Goal: Information Seeking & Learning: Learn about a topic

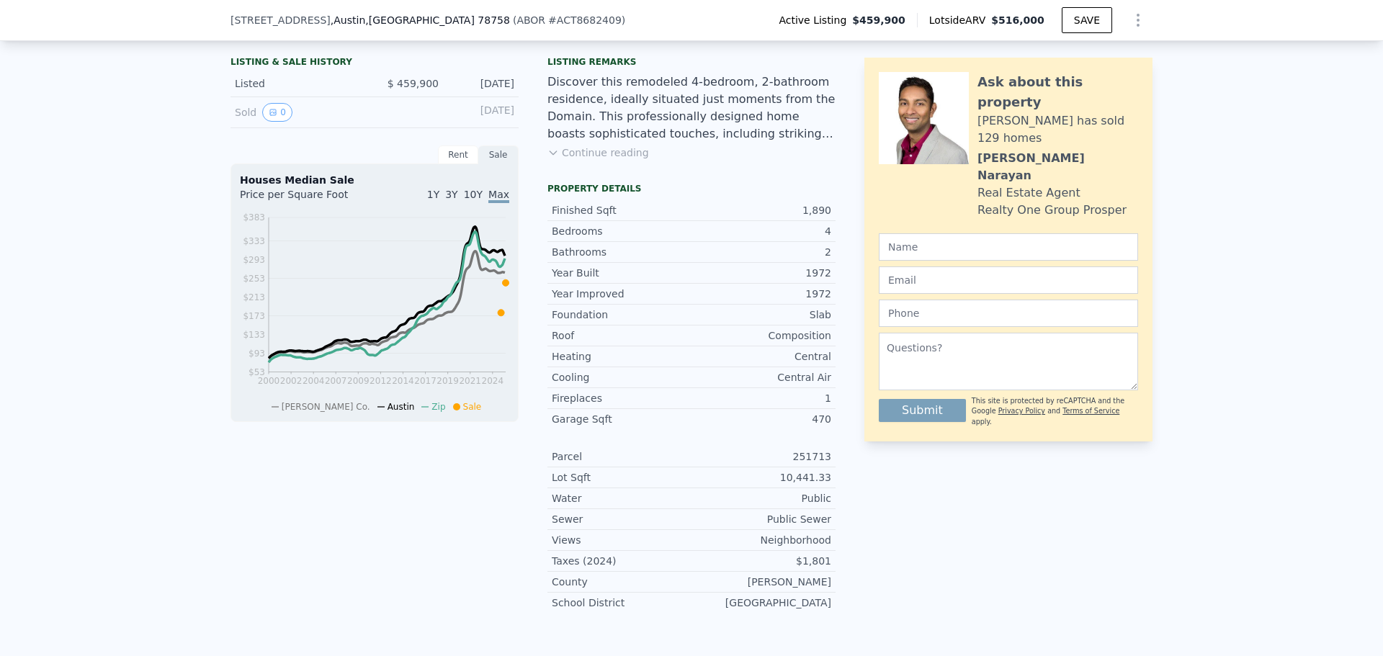
scroll to position [283, 0]
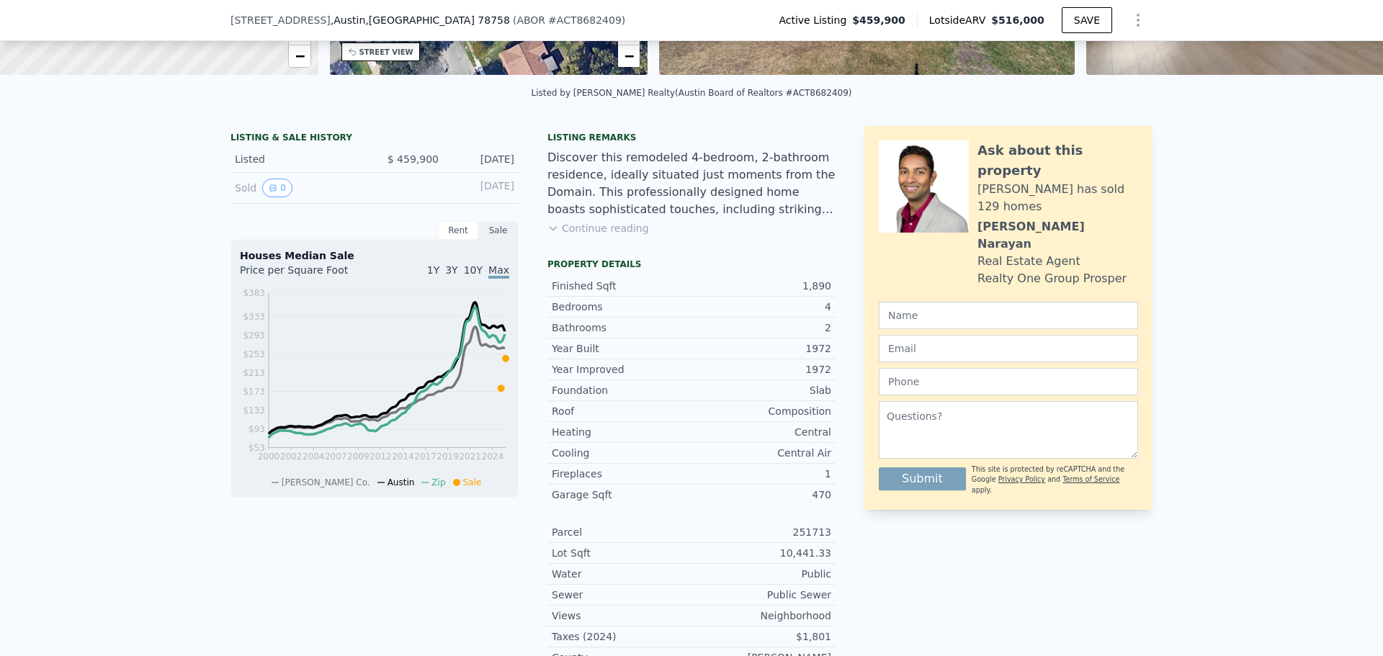
click at [455, 193] on div "[DATE]" at bounding box center [482, 188] width 64 height 19
click at [273, 197] on button "0" at bounding box center [277, 188] width 30 height 19
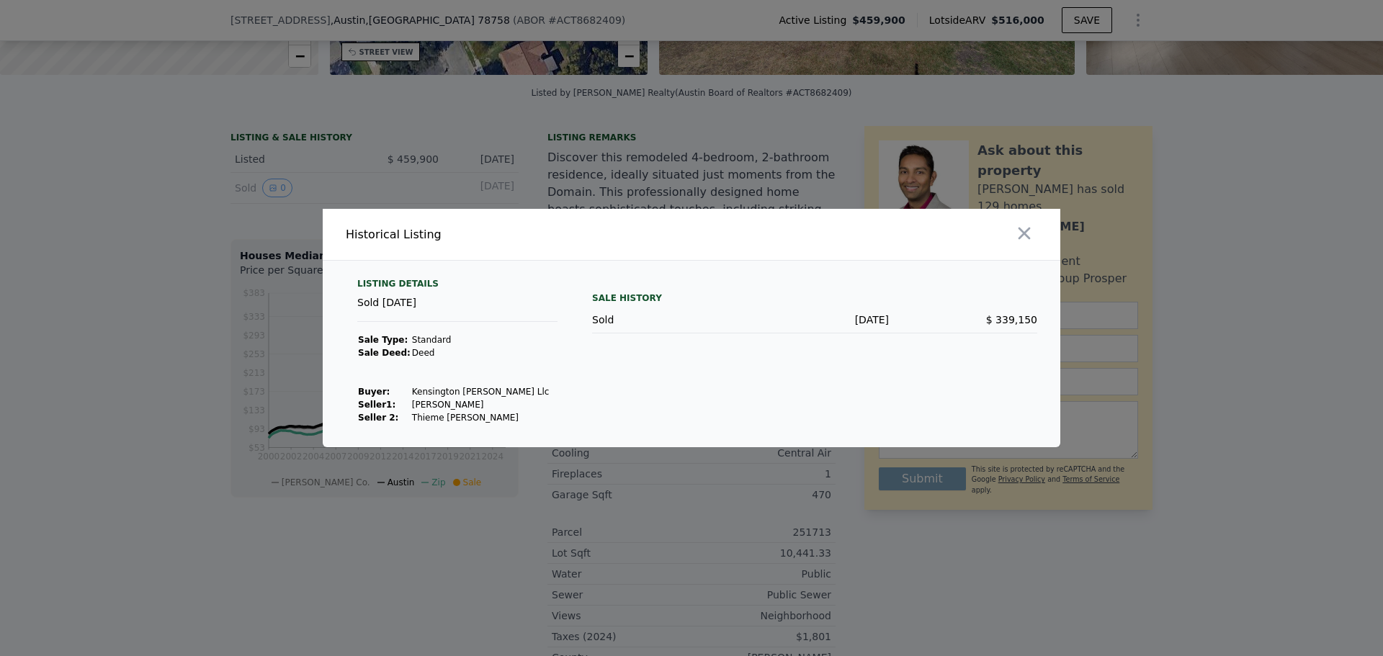
click at [644, 338] on div "Sale History Sold [DATE] $ 339,150" at bounding box center [814, 351] width 445 height 146
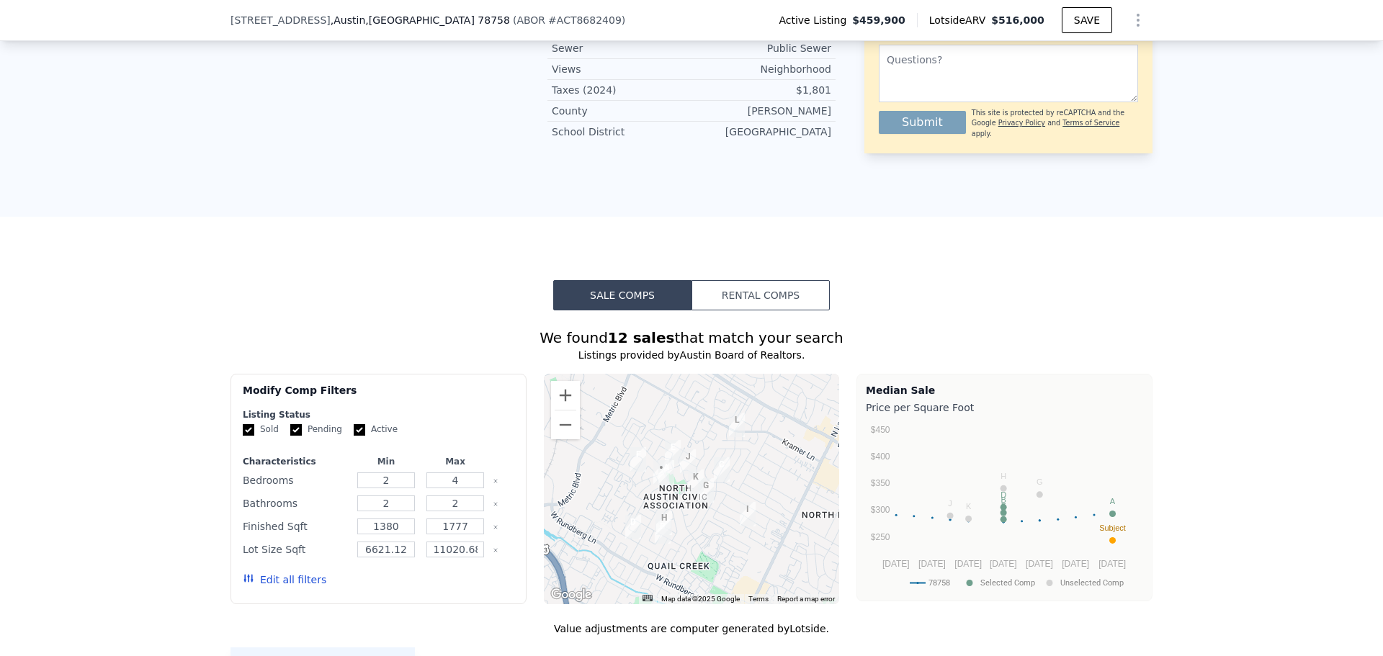
scroll to position [787, 0]
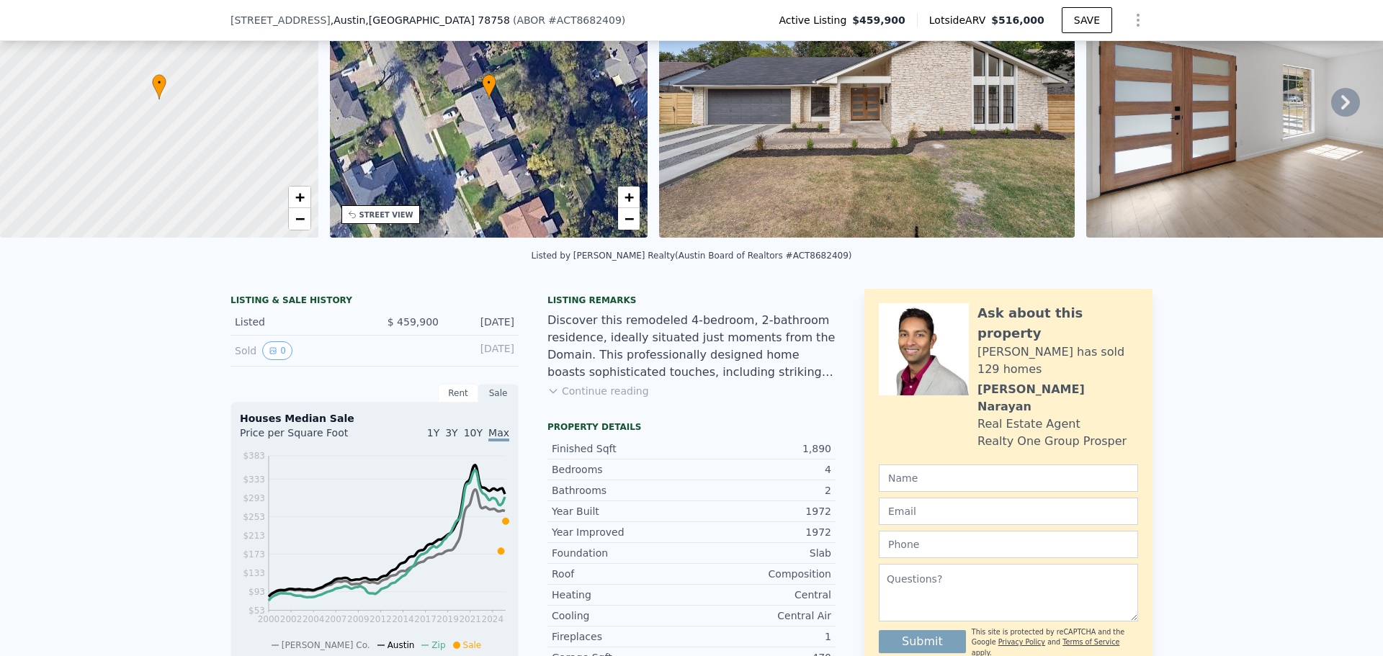
scroll to position [283, 0]
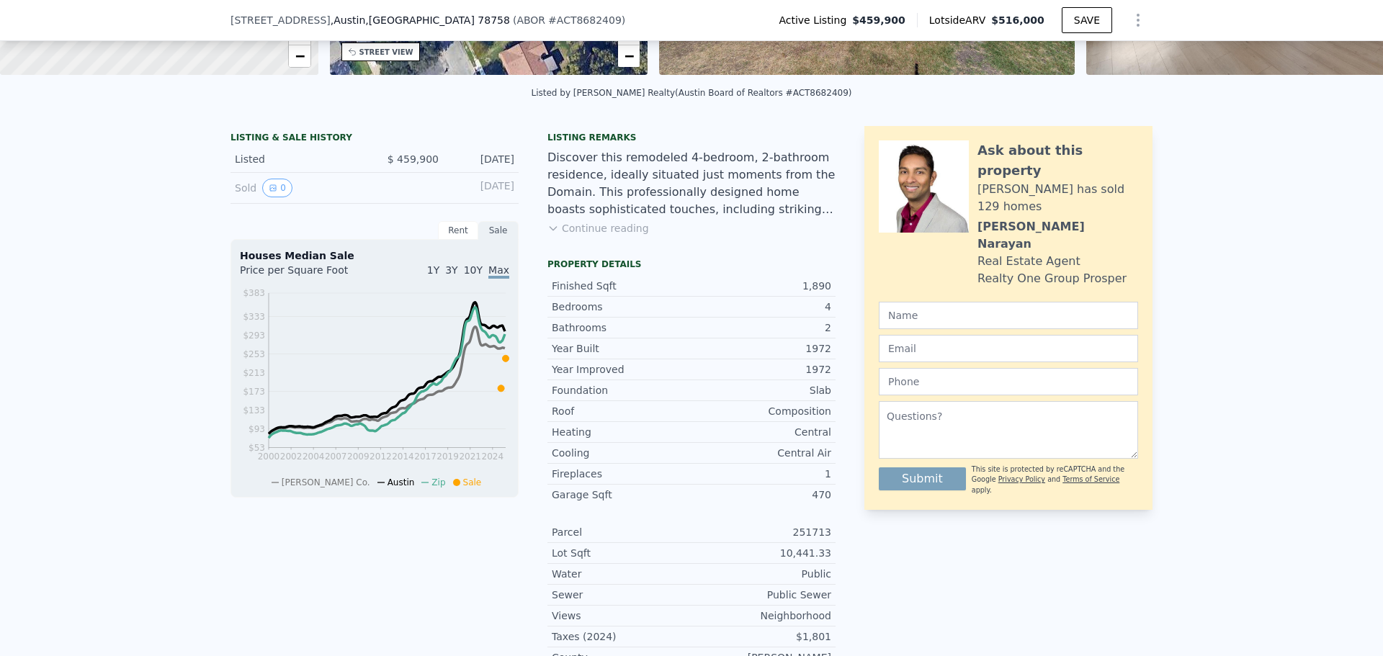
drag, startPoint x: 562, startPoint y: 236, endPoint x: 565, endPoint y: 220, distance: 17.0
click at [561, 236] on button "Continue reading" at bounding box center [598, 228] width 102 height 14
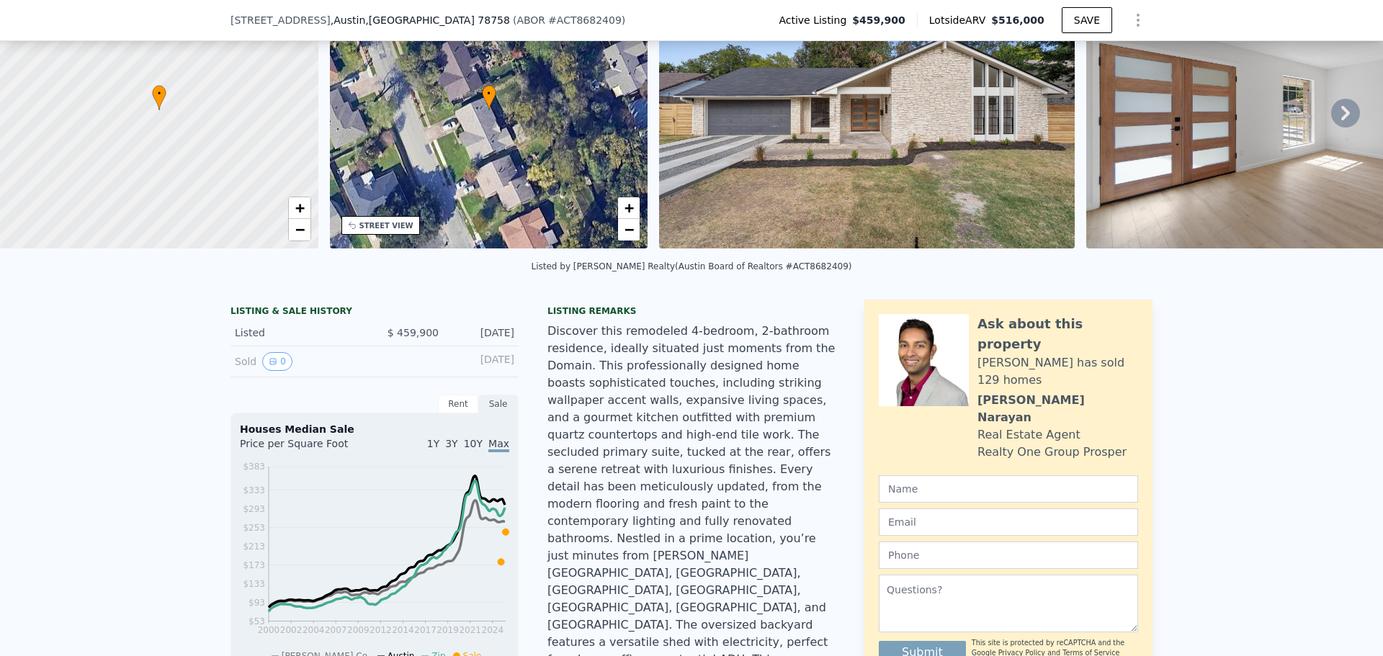
scroll to position [5, 0]
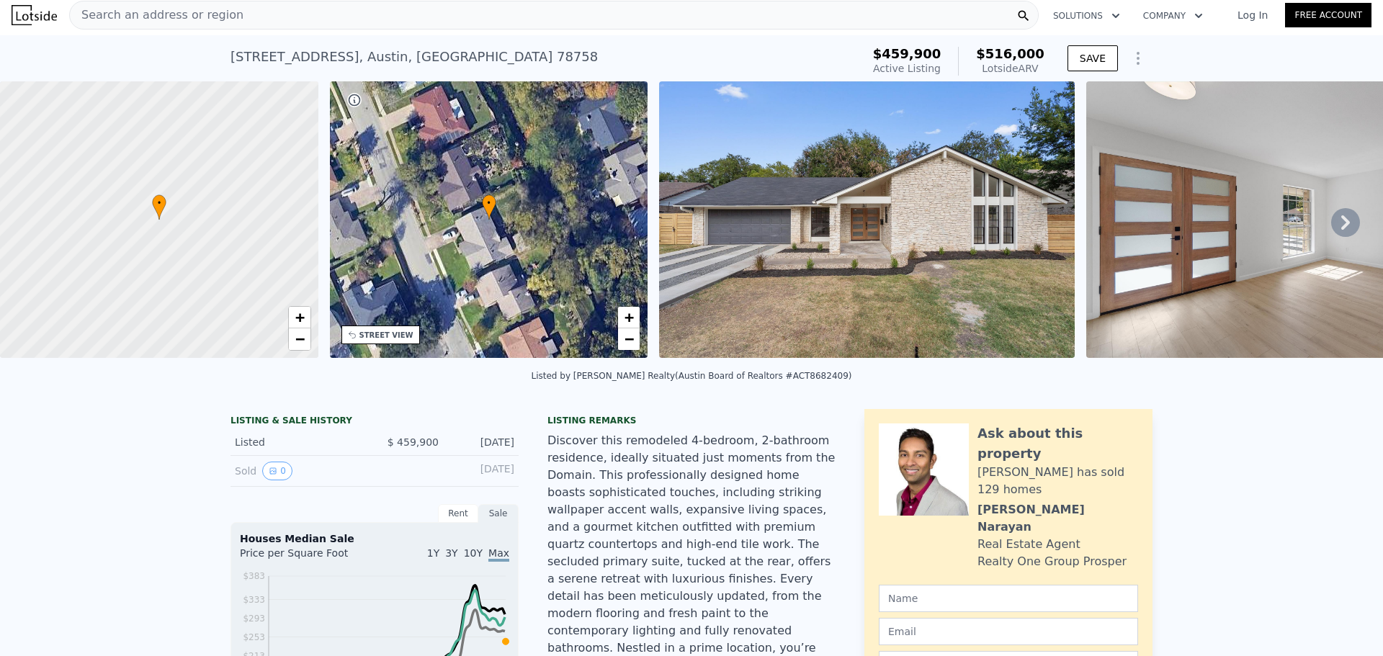
click at [833, 208] on img at bounding box center [867, 219] width 416 height 277
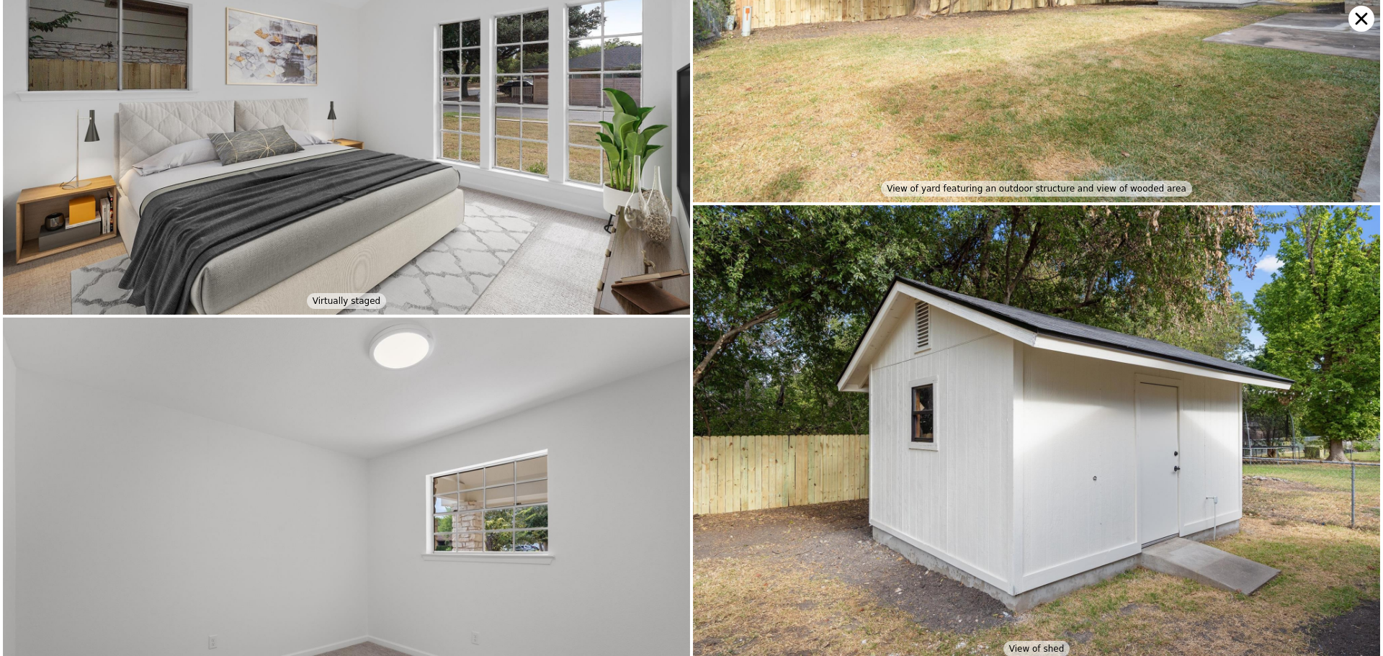
scroll to position [5940, 0]
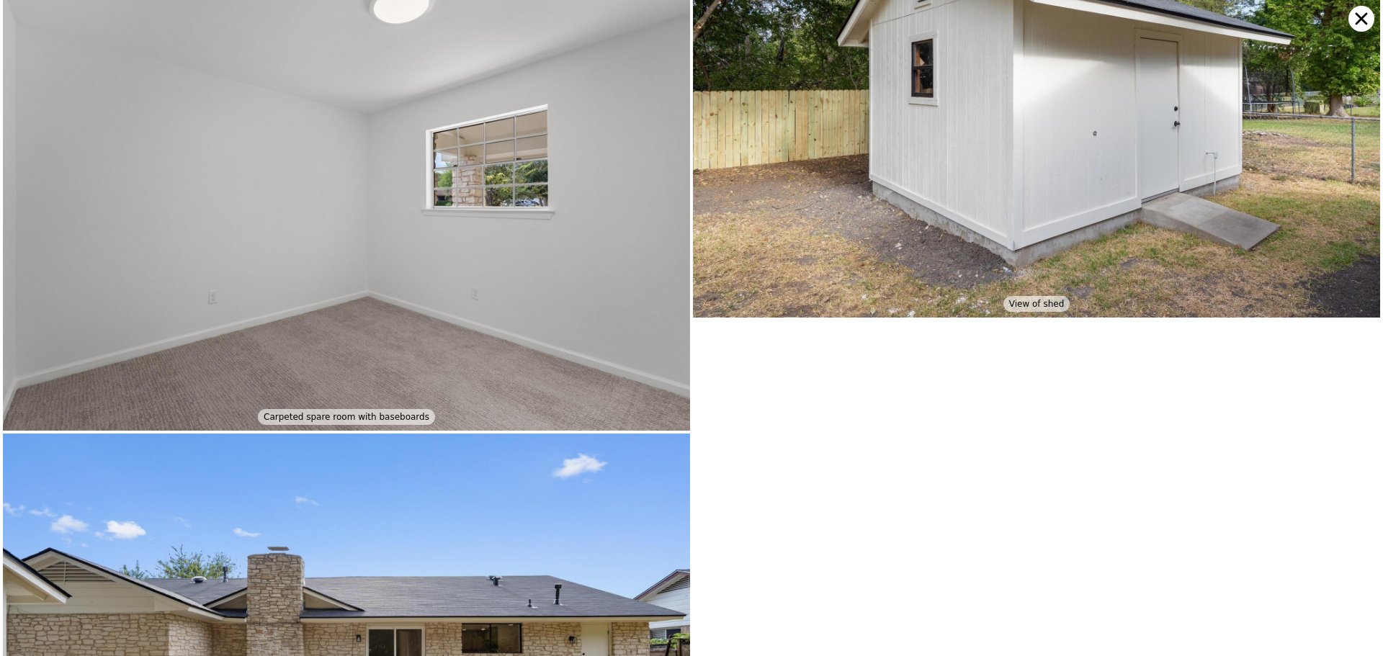
scroll to position [6307, 0]
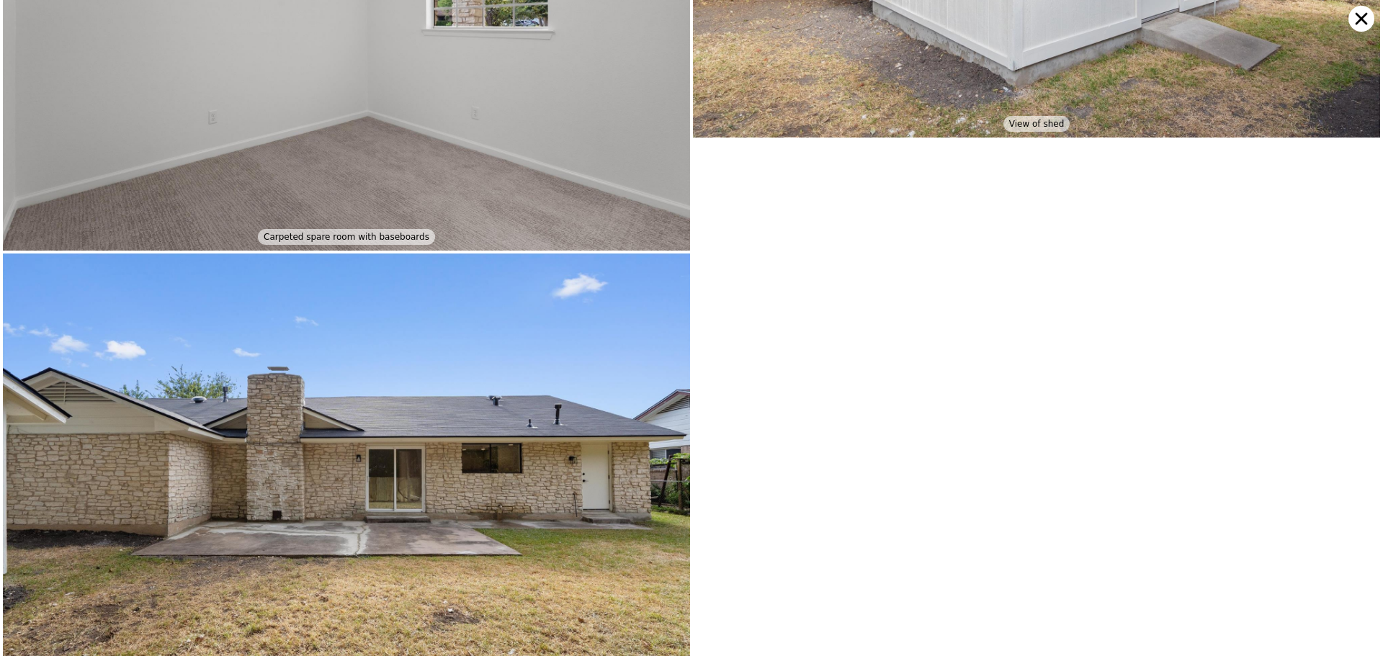
click at [470, 530] on img at bounding box center [346, 482] width 687 height 457
click at [345, 340] on img at bounding box center [346, 482] width 687 height 457
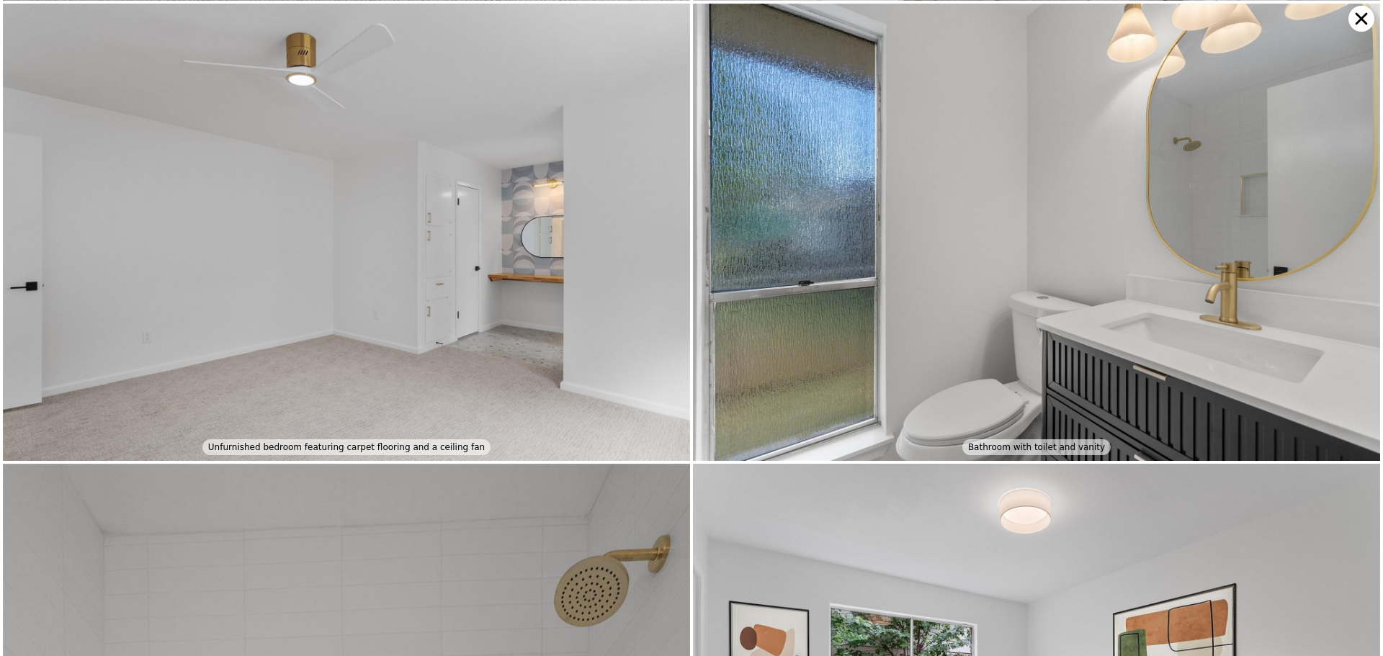
scroll to position [3656, 0]
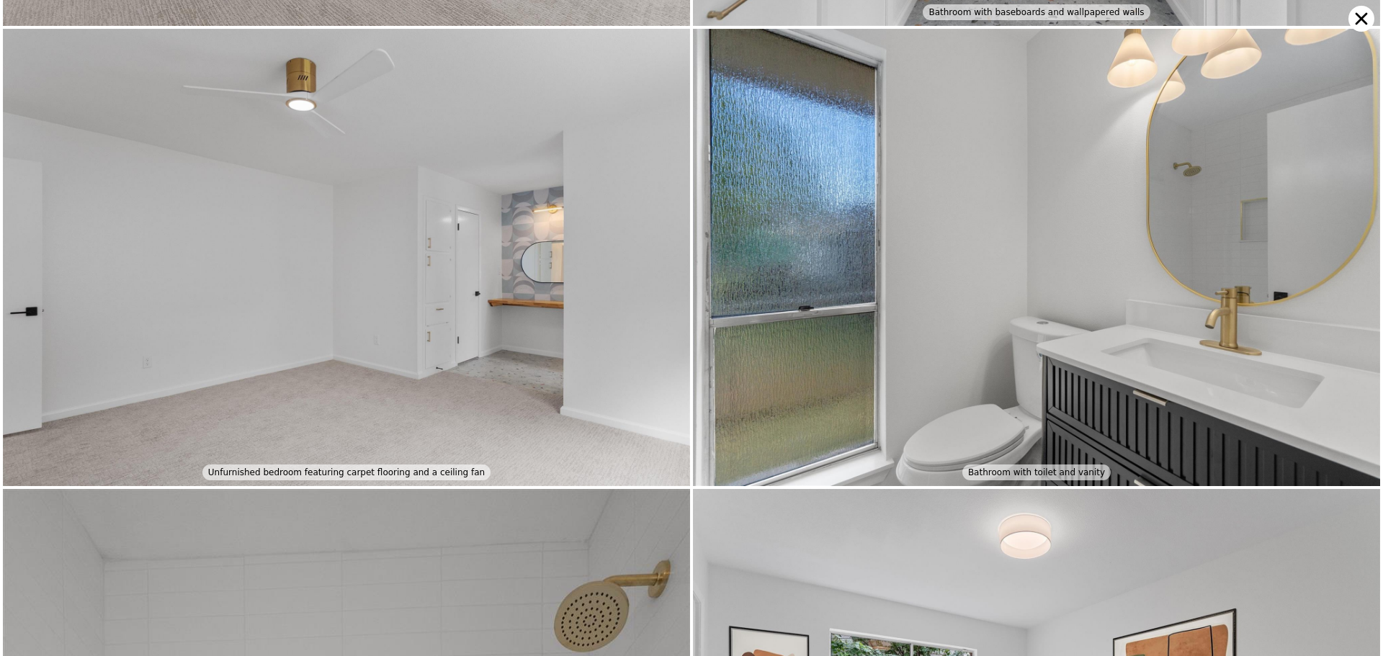
click at [1356, 26] on icon at bounding box center [1361, 19] width 26 height 26
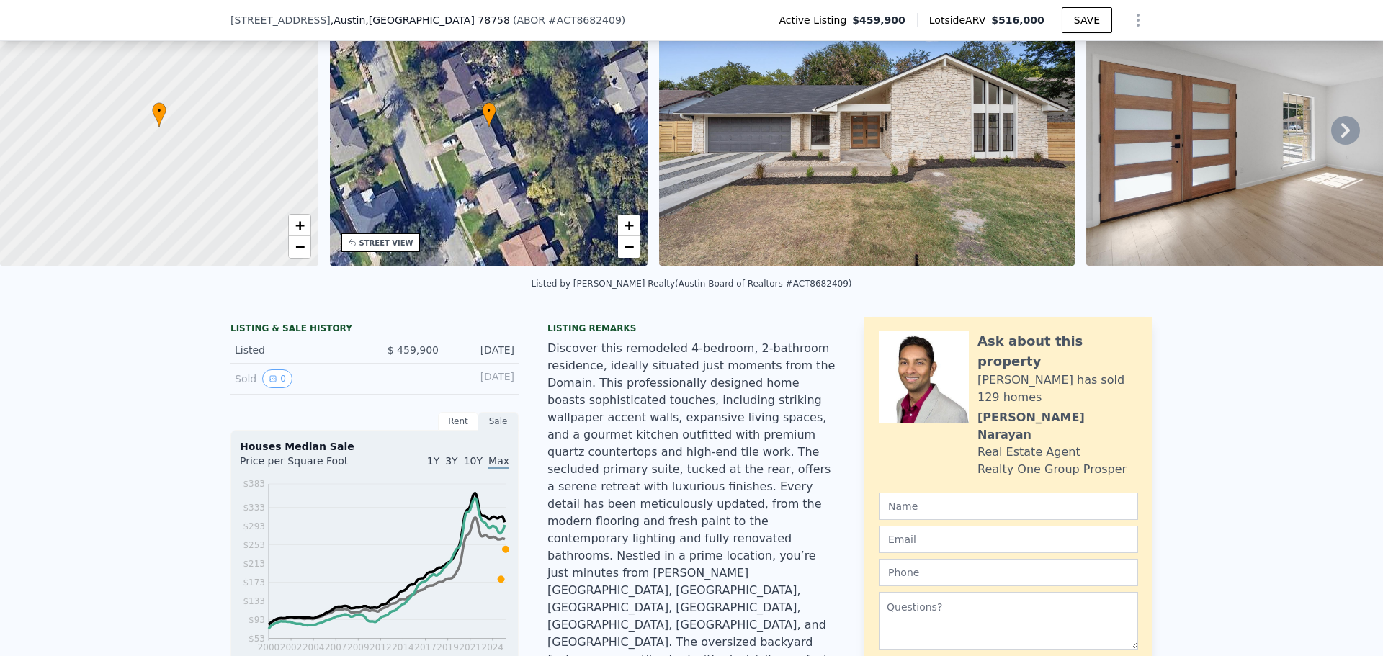
scroll to position [216, 0]
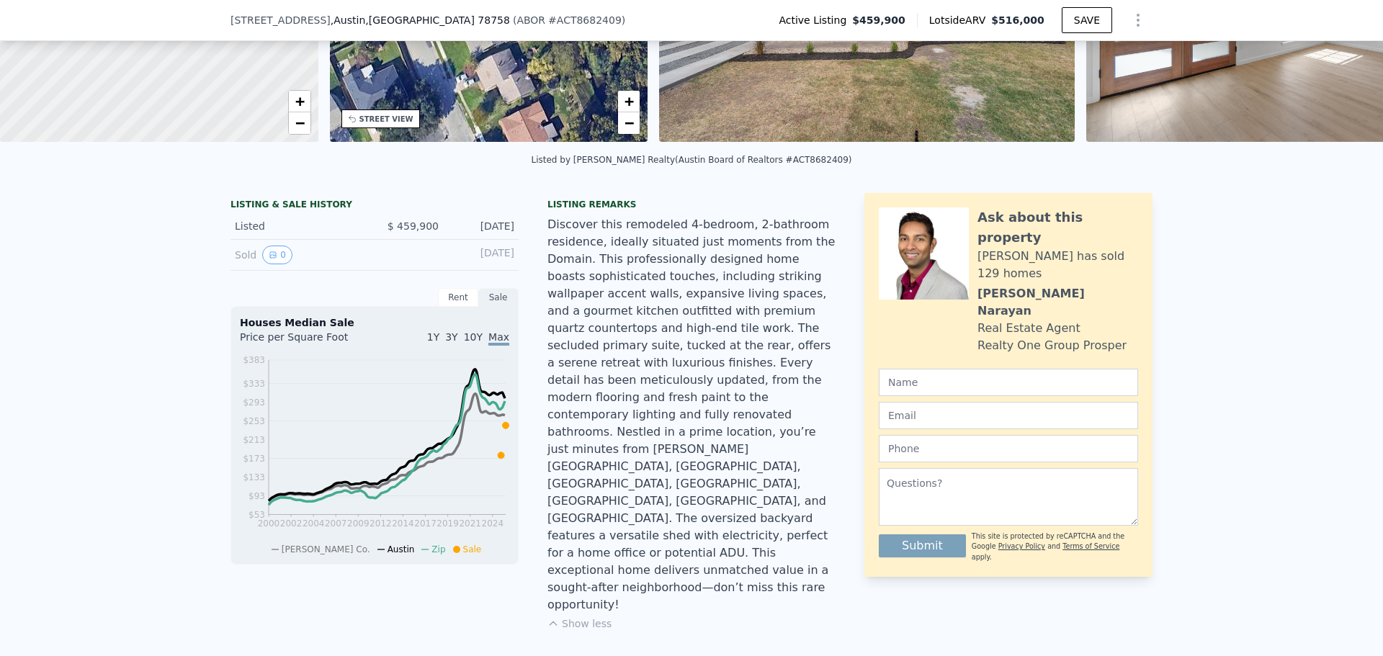
click at [746, 436] on div "Discover this remodeled 4-bedroom, 2-bathroom residence, ideally situated just …" at bounding box center [691, 415] width 288 height 398
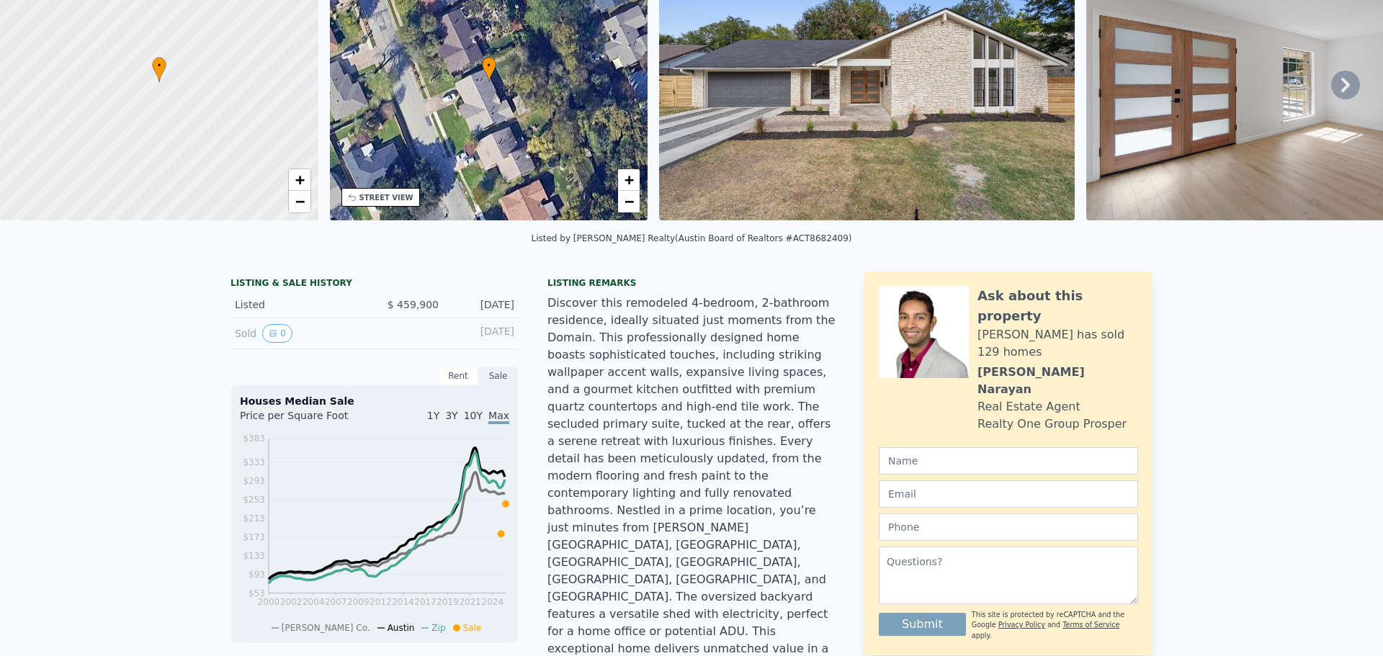
scroll to position [5, 0]
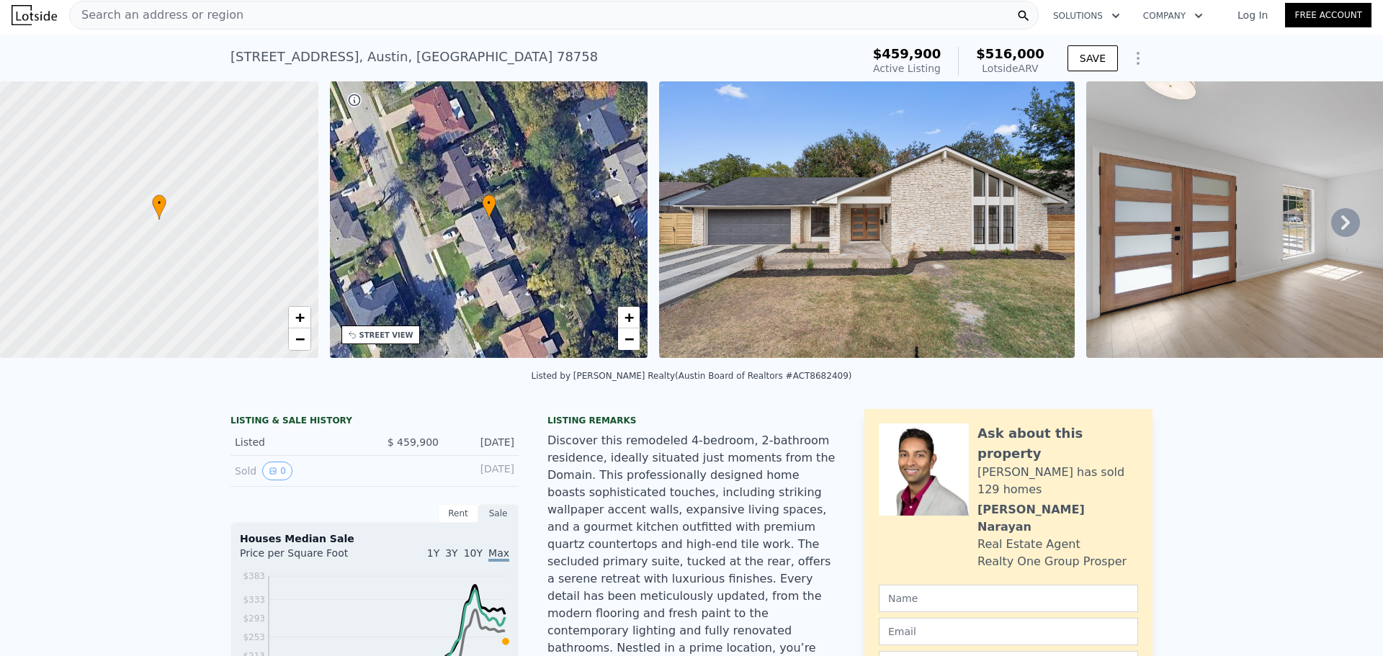
click at [887, 195] on img at bounding box center [867, 219] width 416 height 277
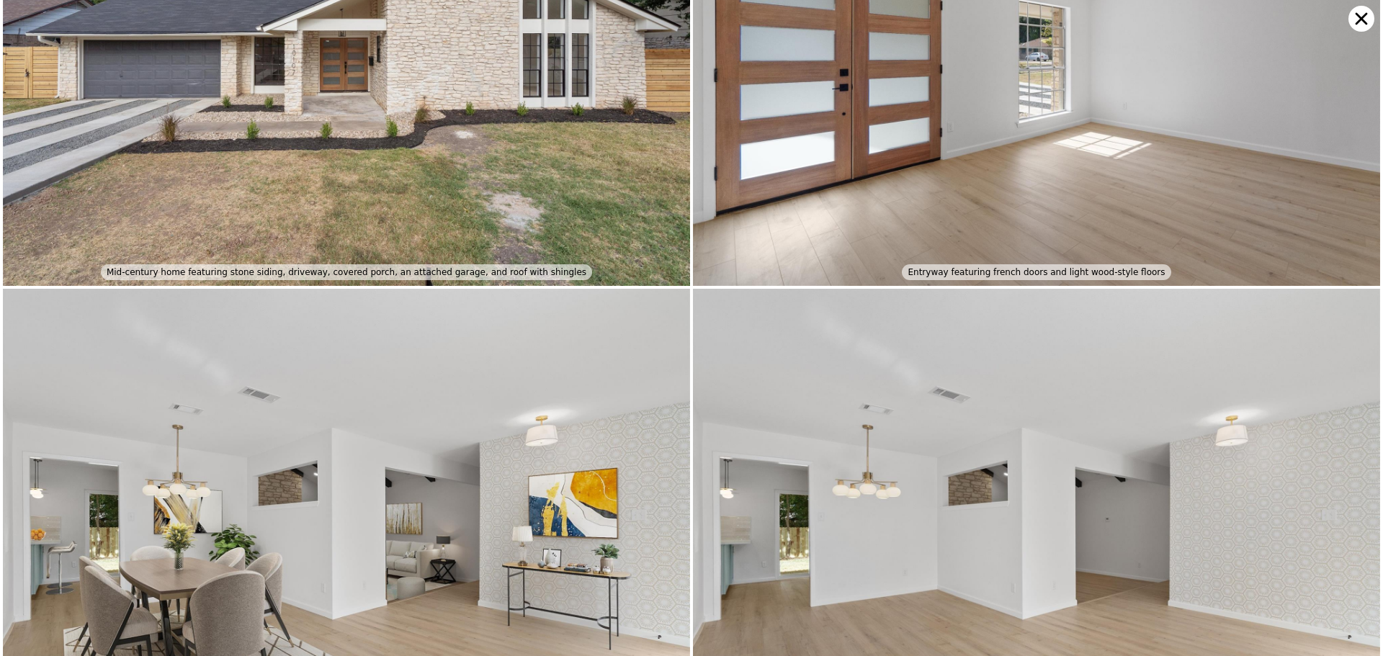
scroll to position [914, 0]
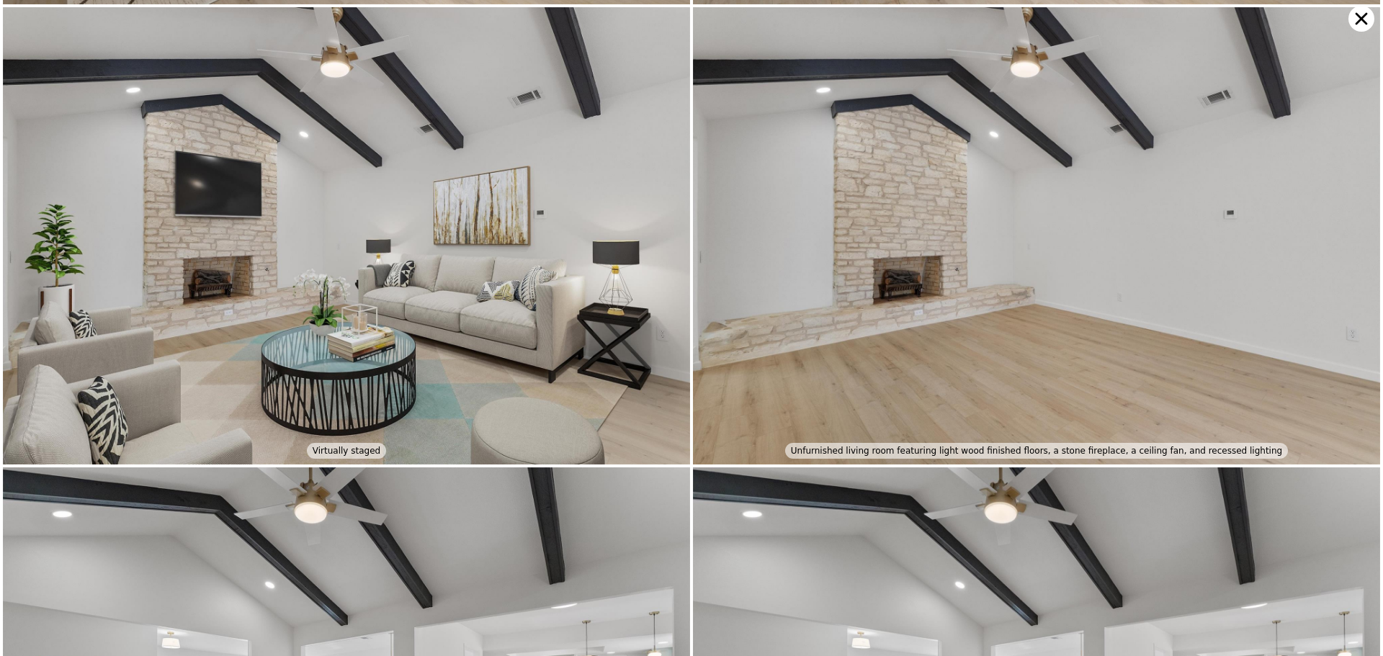
click at [1011, 277] on img at bounding box center [1036, 235] width 687 height 457
click at [910, 234] on img at bounding box center [1036, 235] width 687 height 457
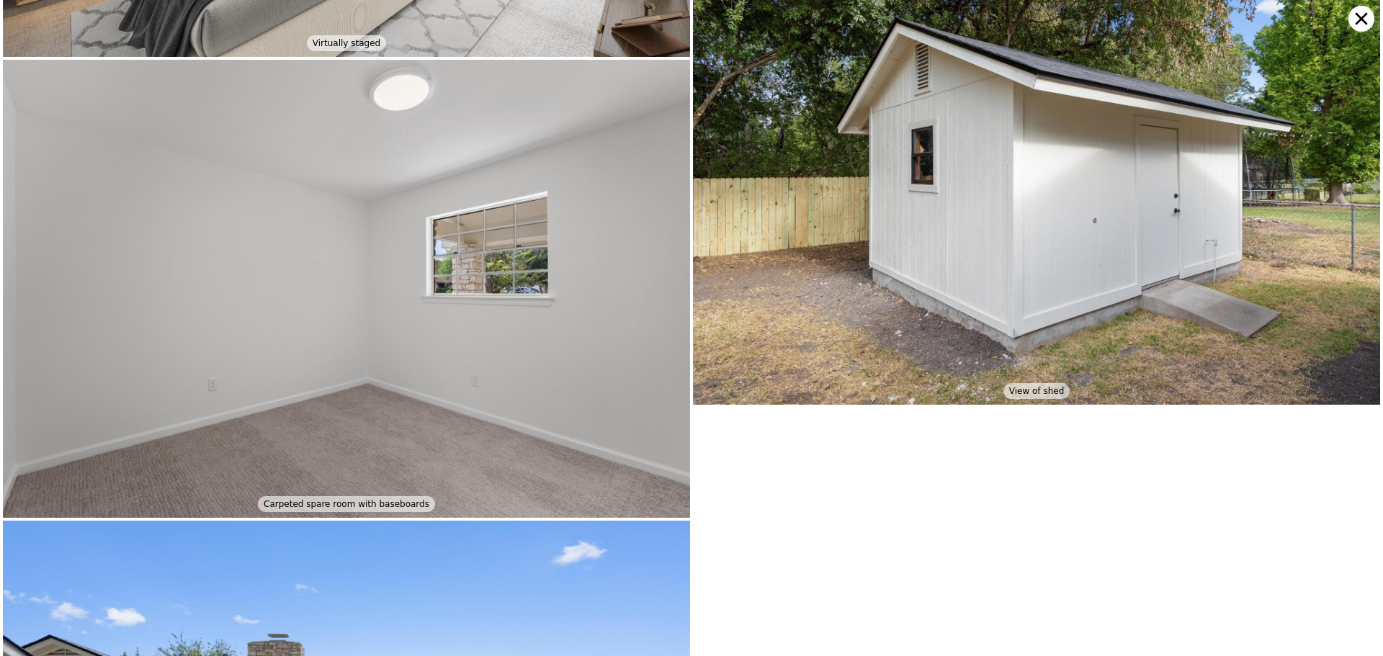
scroll to position [6052, 0]
